Goal: Transaction & Acquisition: Purchase product/service

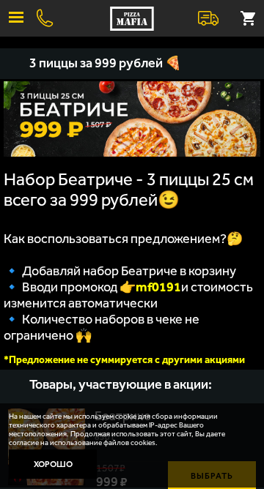
click at [52, 15] on link at bounding box center [45, 19] width 16 height 18
click at [21, 15] on button "button" at bounding box center [16, 18] width 32 height 32
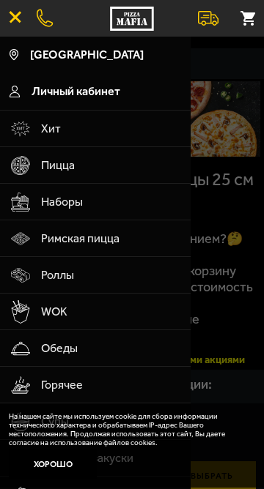
click at [118, 201] on span "Наборы" at bounding box center [111, 202] width 140 height 37
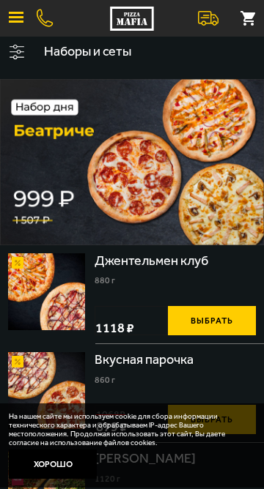
click at [51, 16] on link at bounding box center [45, 19] width 16 height 18
